Goal: Ask a question

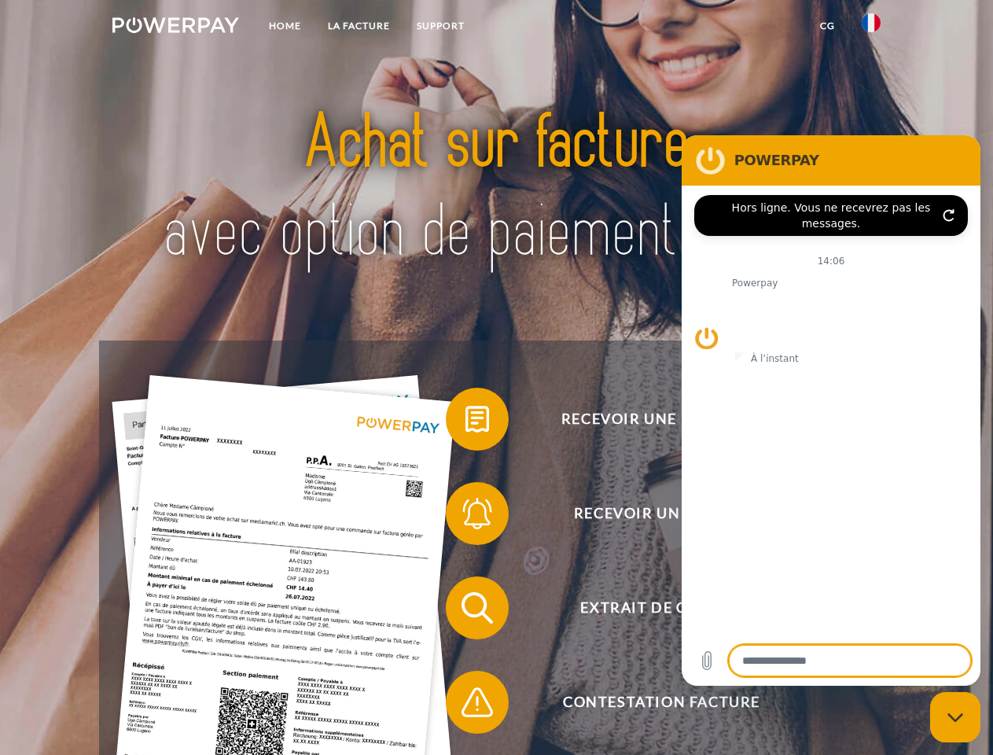
click at [175, 28] on img at bounding box center [175, 25] width 127 height 16
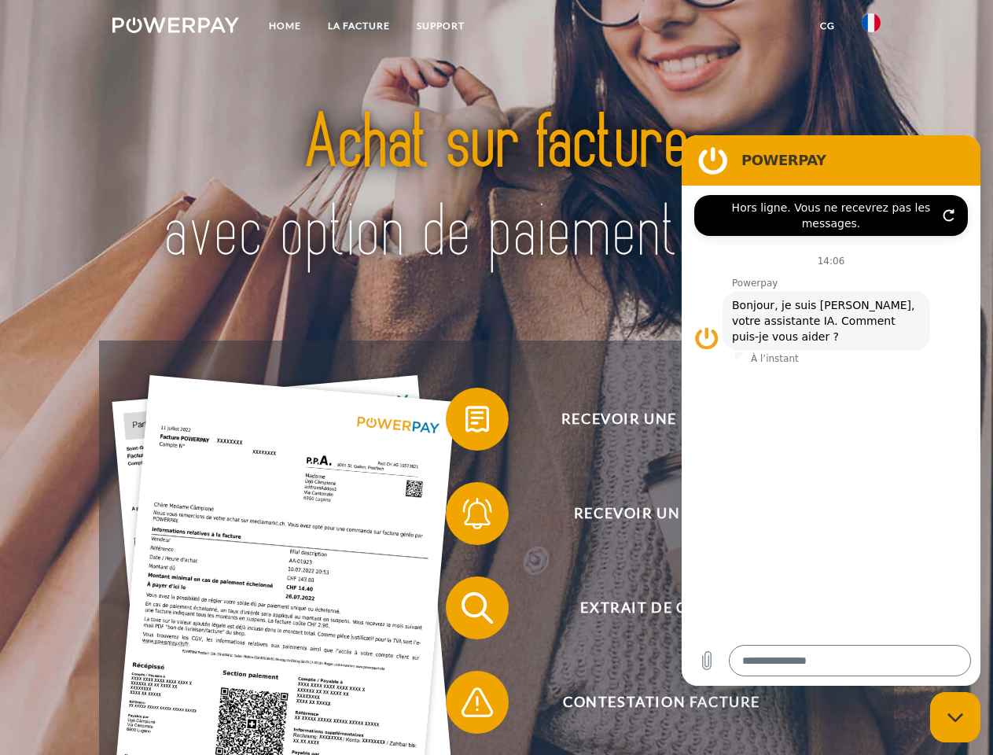
click at [871, 28] on img at bounding box center [871, 22] width 19 height 19
click at [827, 26] on link "CG" at bounding box center [828, 26] width 42 height 28
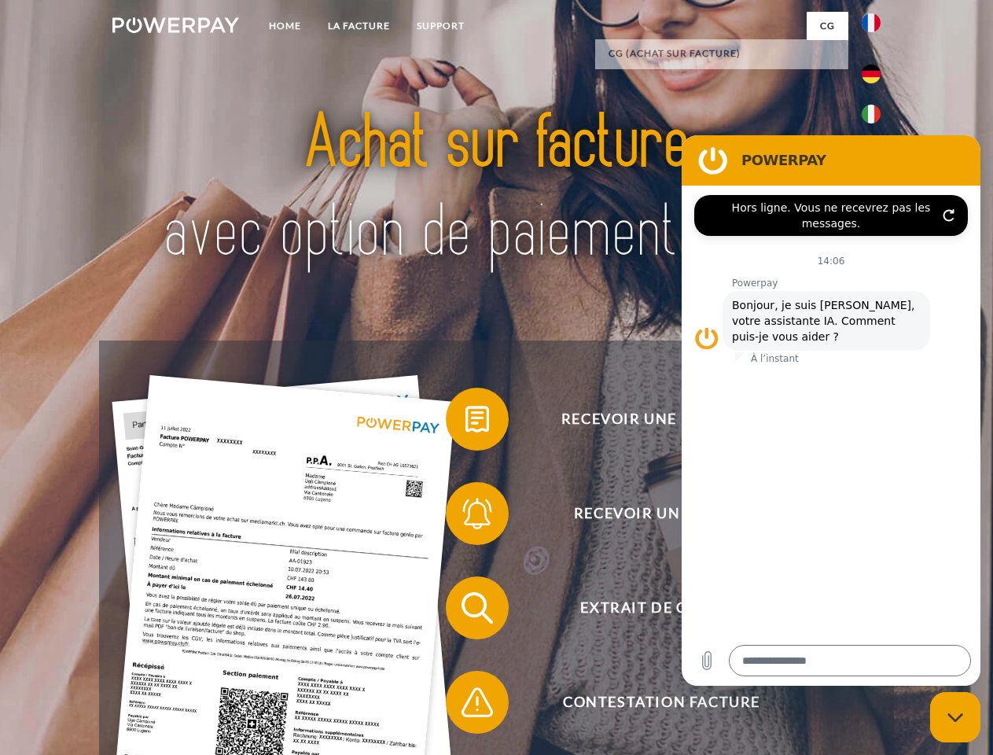
click at [466, 422] on span at bounding box center [453, 419] width 79 height 79
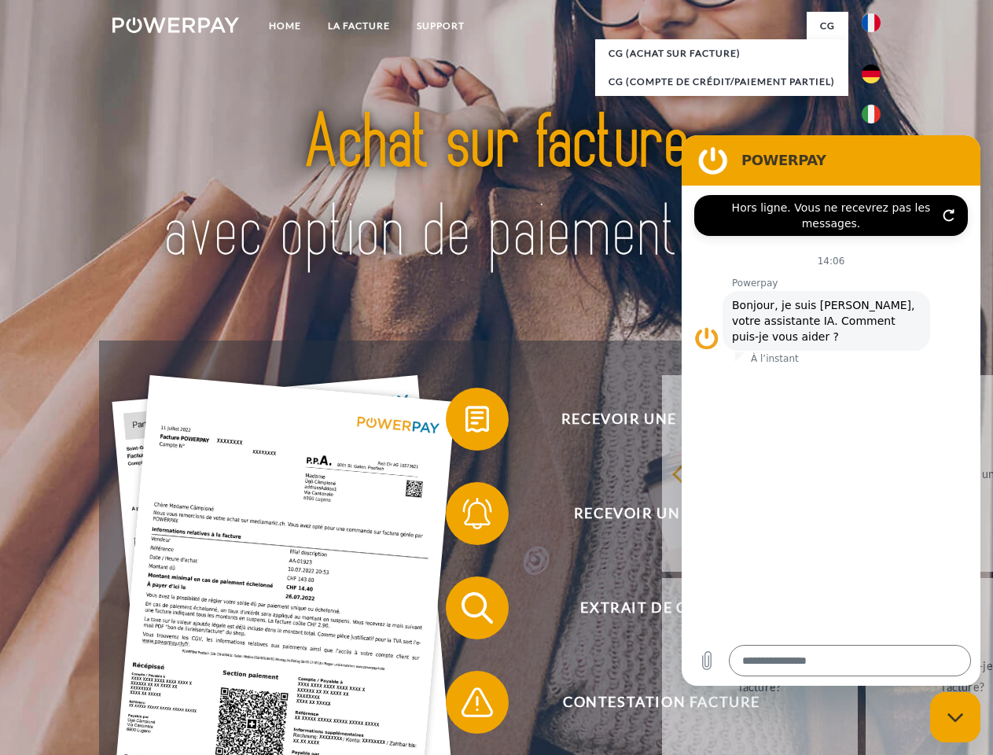
click at [466, 517] on div "Recevoir une facture ? Recevoir un rappel? Extrait de compte retour" at bounding box center [496, 654] width 794 height 629
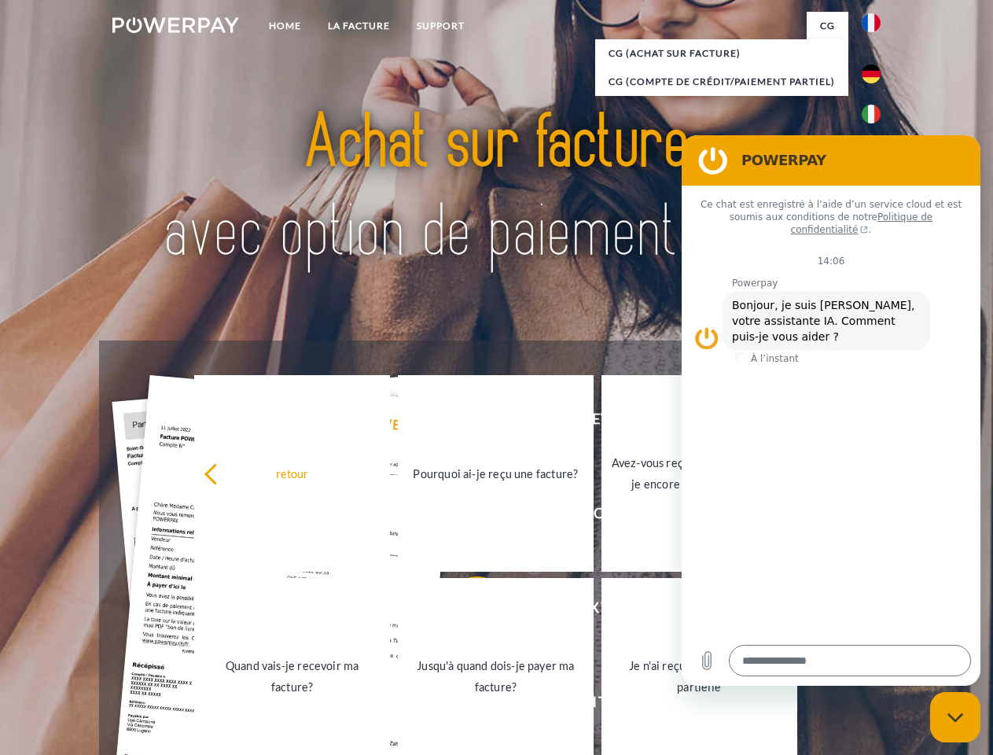
click at [466, 611] on link "Jusqu'à quand dois-je payer ma facture?" at bounding box center [496, 676] width 196 height 197
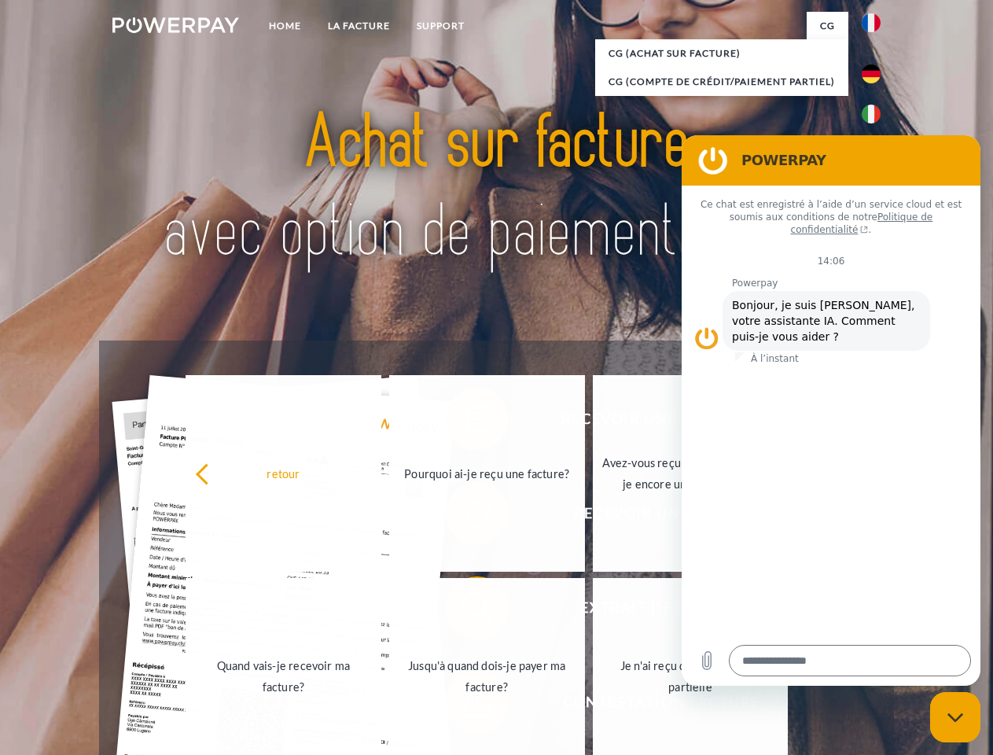
click at [593, 705] on link "Je n'ai reçu qu'une livraison partielle" at bounding box center [691, 676] width 196 height 197
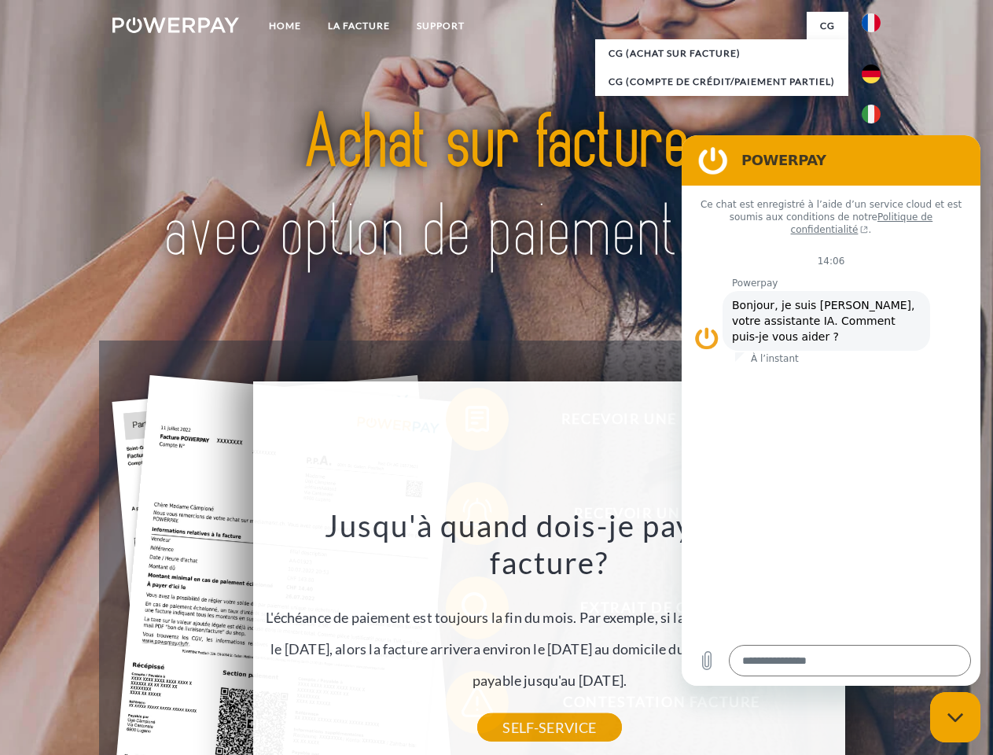
click at [955, 717] on icon "Fermer la fenêtre de messagerie" at bounding box center [956, 717] width 17 height 10
type textarea "*"
